Goal: Navigation & Orientation: Find specific page/section

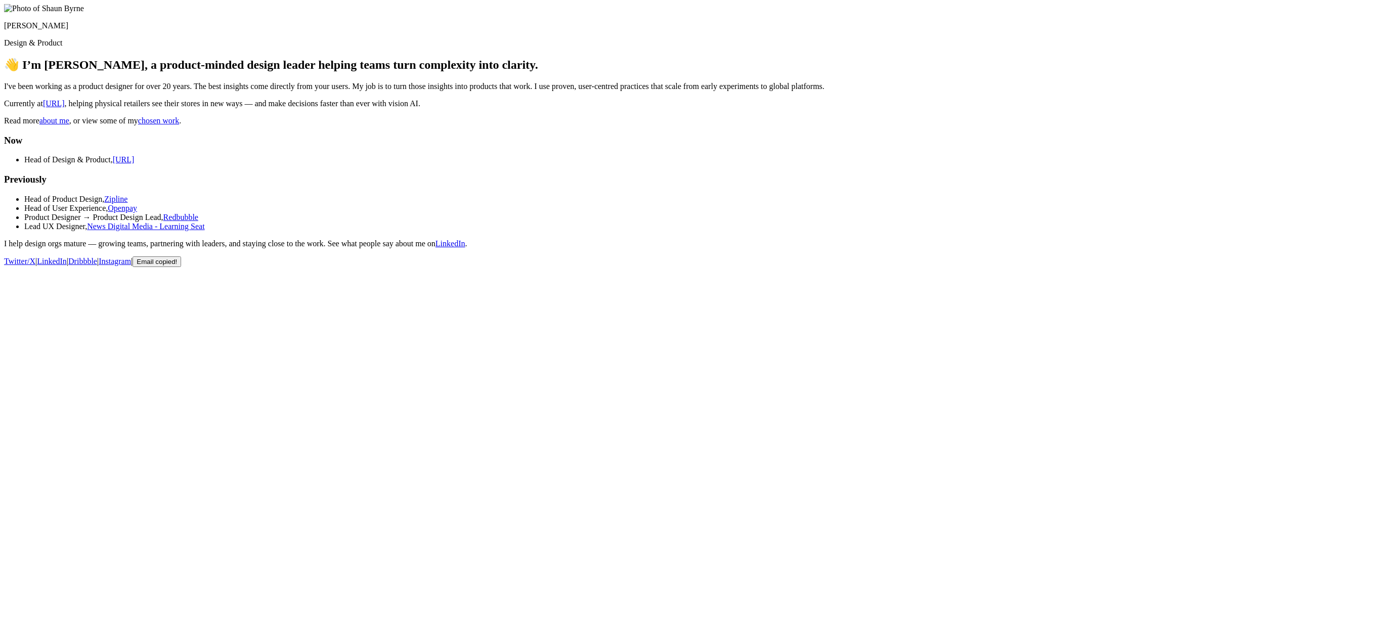
click at [69, 125] on link "about me" at bounding box center [54, 120] width 30 height 9
click at [179, 125] on link "chosen work" at bounding box center [158, 120] width 41 height 9
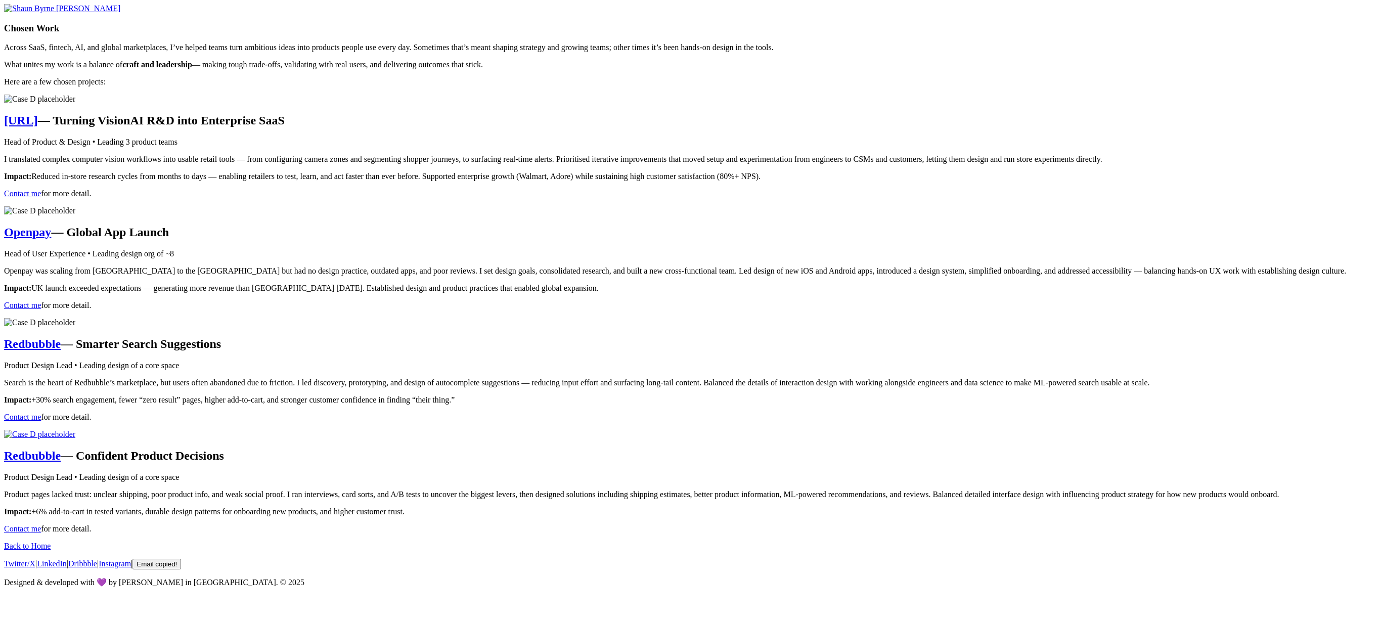
scroll to position [1977, 0]
